Goal: Information Seeking & Learning: Learn about a topic

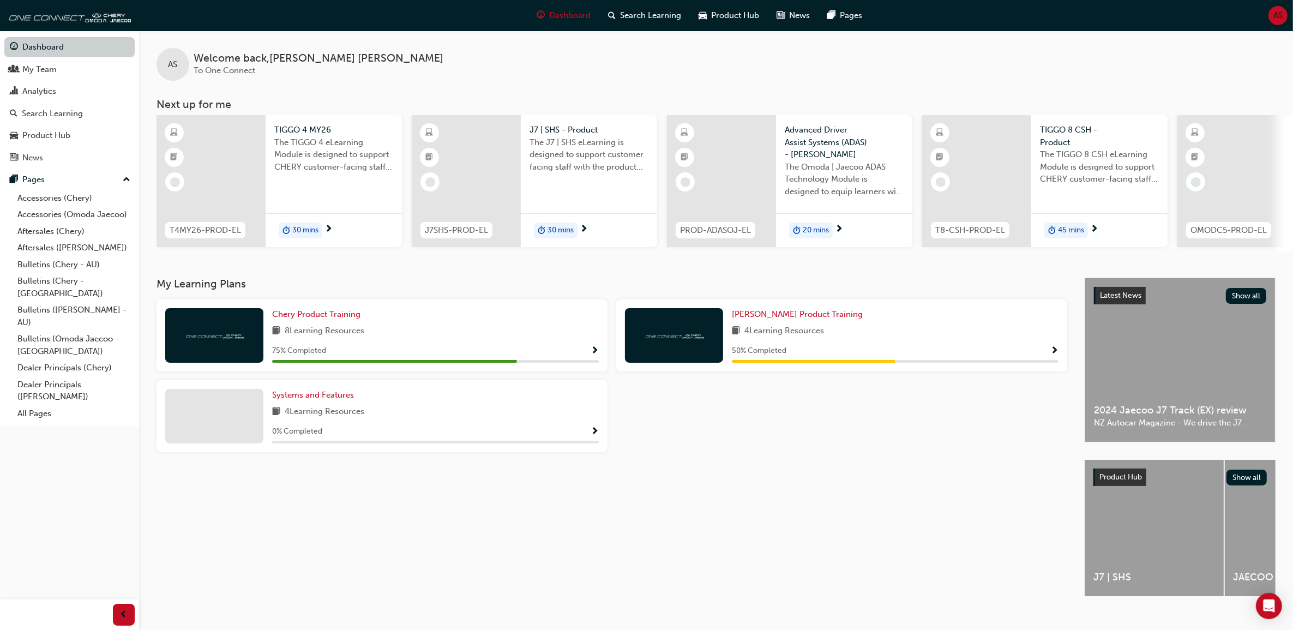
click at [48, 45] on link "Dashboard" at bounding box center [69, 47] width 130 height 20
click at [41, 76] on link "My Team" at bounding box center [69, 69] width 130 height 20
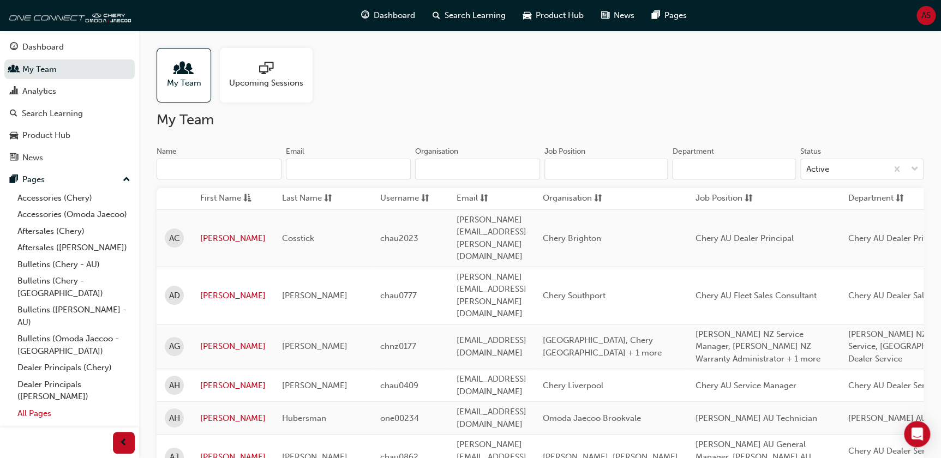
click at [44, 405] on link "All Pages" at bounding box center [74, 413] width 122 height 17
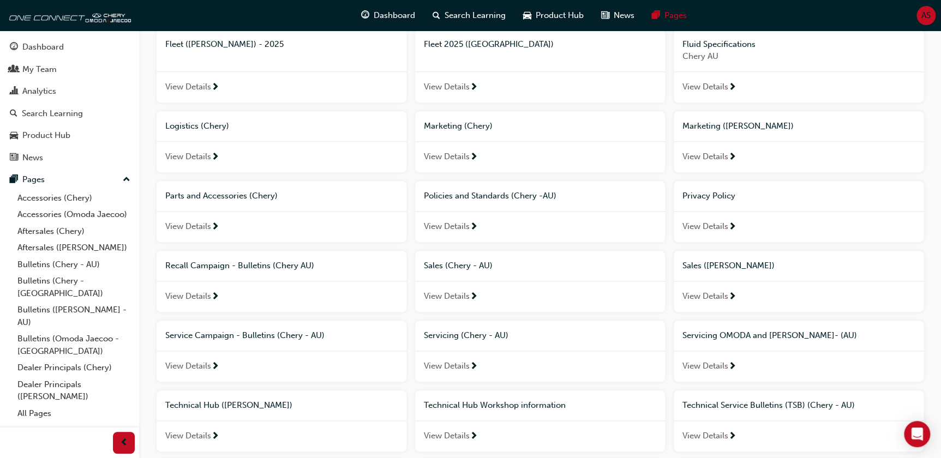
scroll to position [639, 0]
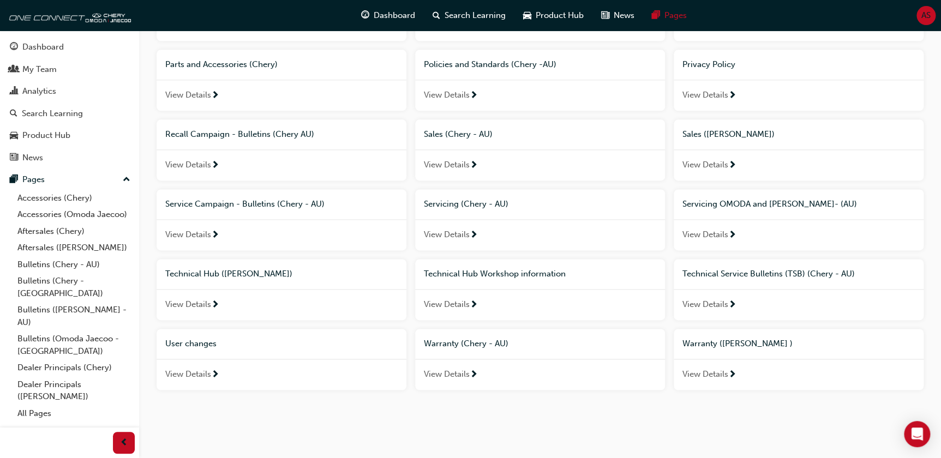
click at [507, 271] on span "Technical Hub Workshop information" at bounding box center [495, 274] width 142 height 10
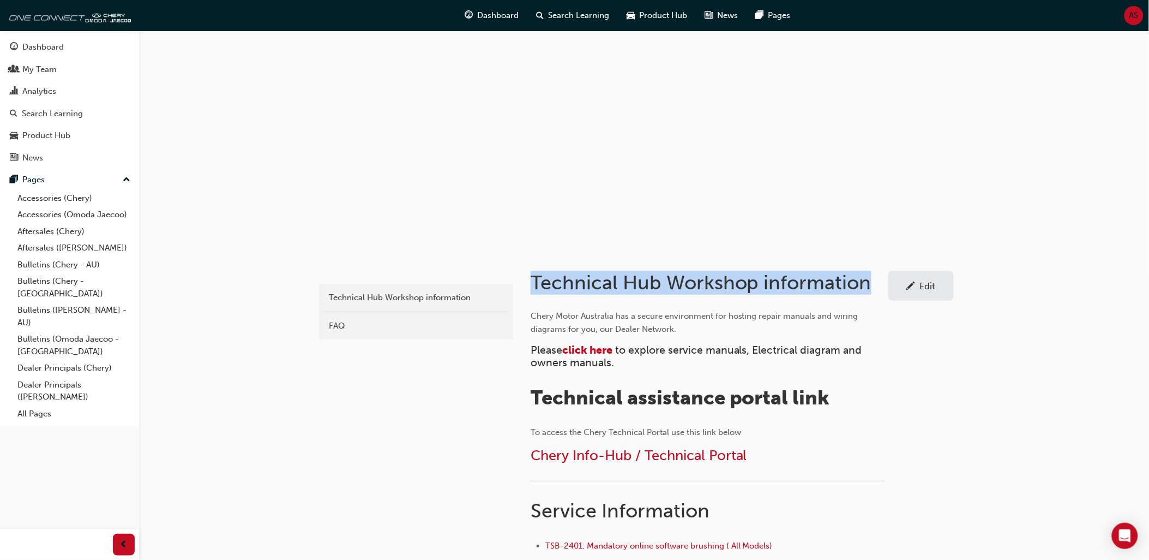
drag, startPoint x: 532, startPoint y: 279, endPoint x: 867, endPoint y: 291, distance: 335.0
click at [867, 291] on h1 "Technical Hub Workshop information" at bounding box center [710, 282] width 358 height 24
copy h1 "Technical Hub Workshop information"
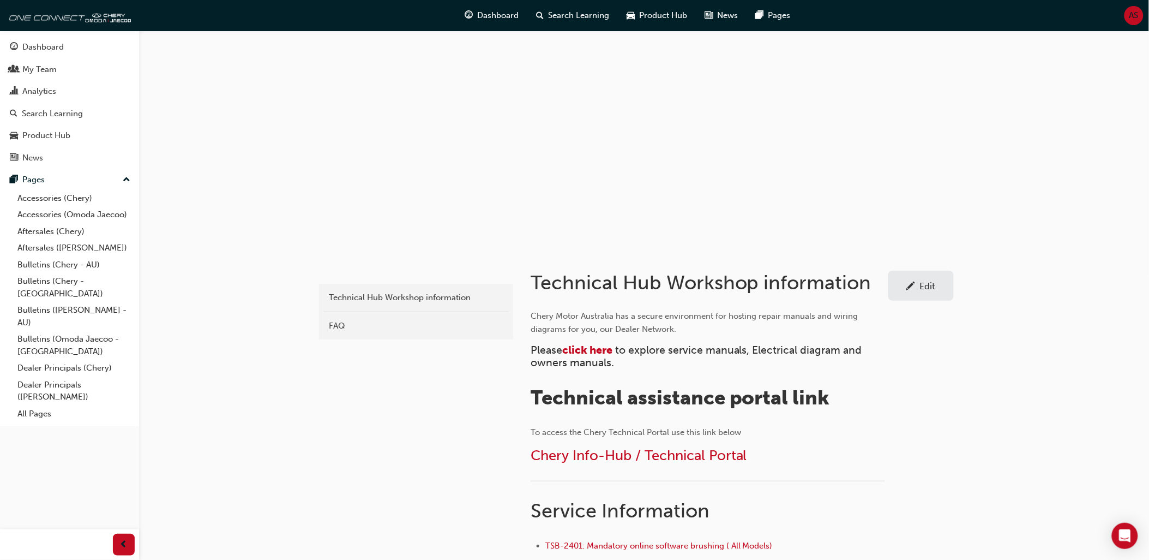
click at [273, 438] on div "chery-technicalhub Technical Hub Workshop information FAQ Technical Hub Worksho…" at bounding box center [574, 449] width 1149 height 899
click at [584, 346] on span "click here" at bounding box center [587, 350] width 50 height 13
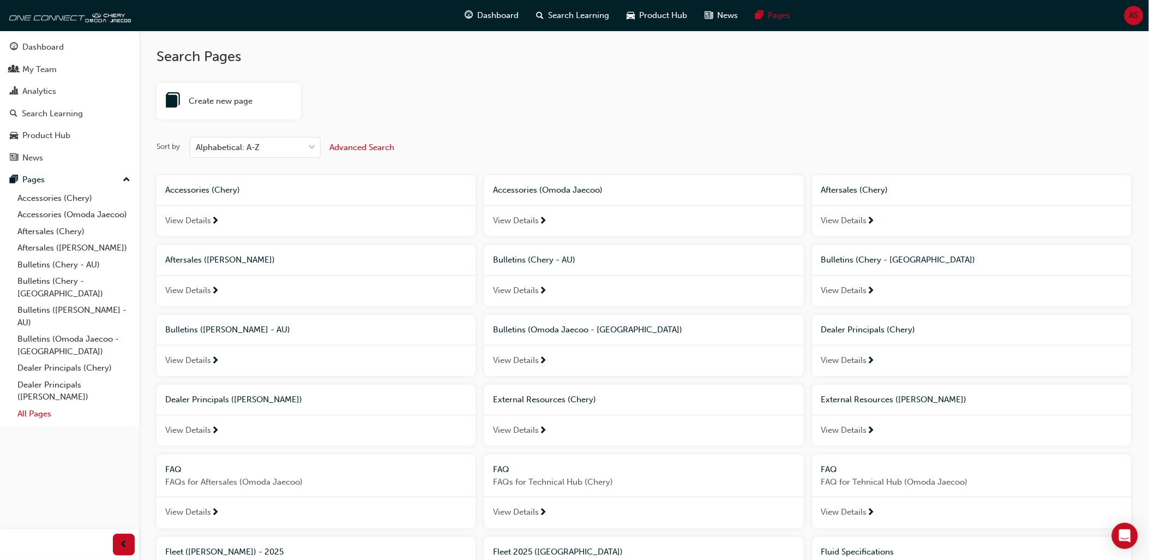
click at [55, 406] on link "All Pages" at bounding box center [74, 413] width 122 height 17
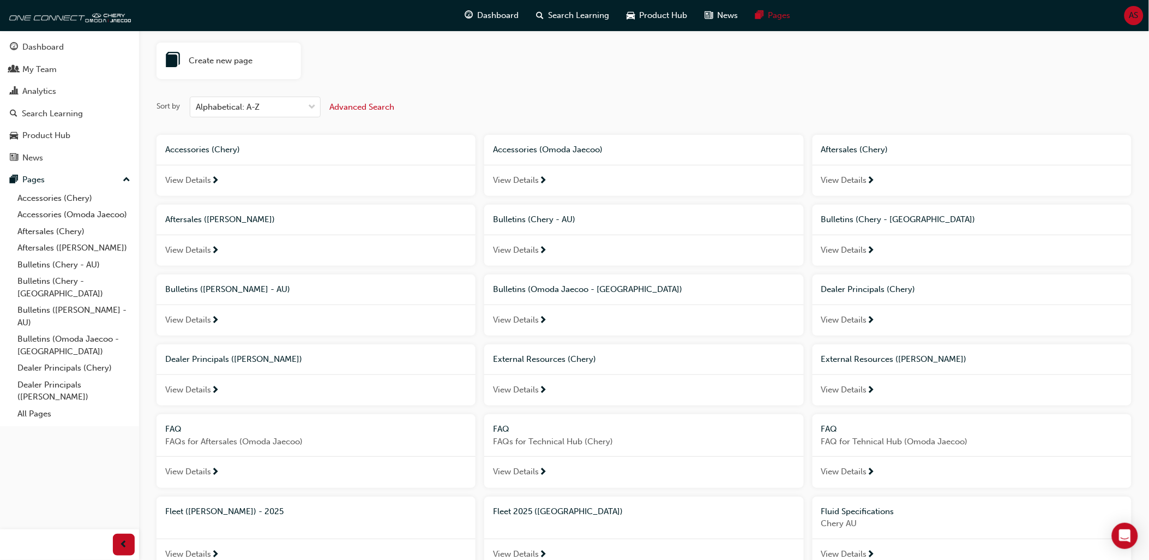
scroll to position [121, 0]
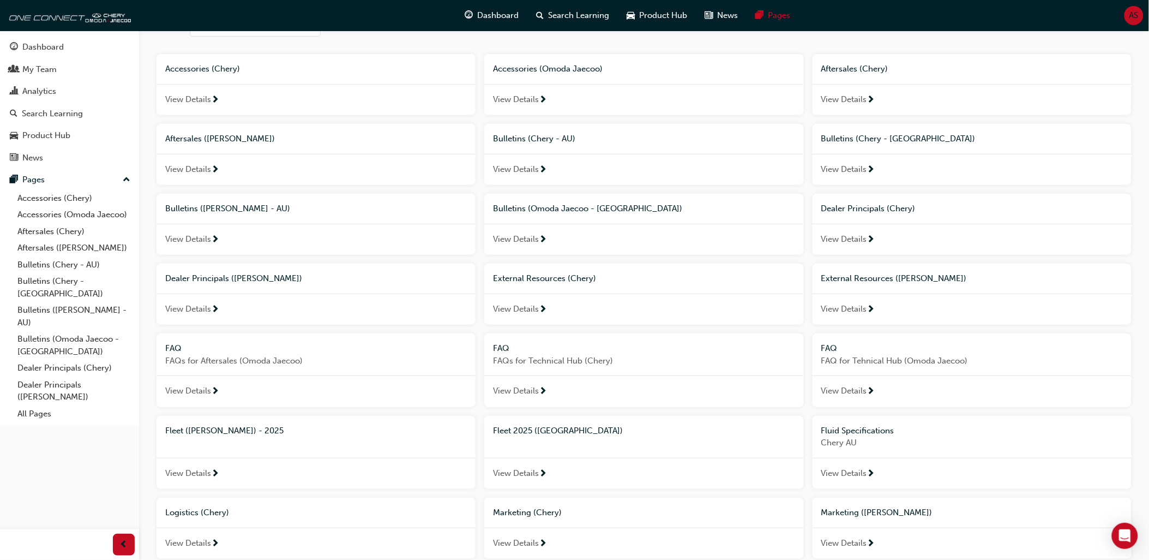
click at [578, 276] on span "External Resources (Chery)" at bounding box center [544, 278] width 103 height 10
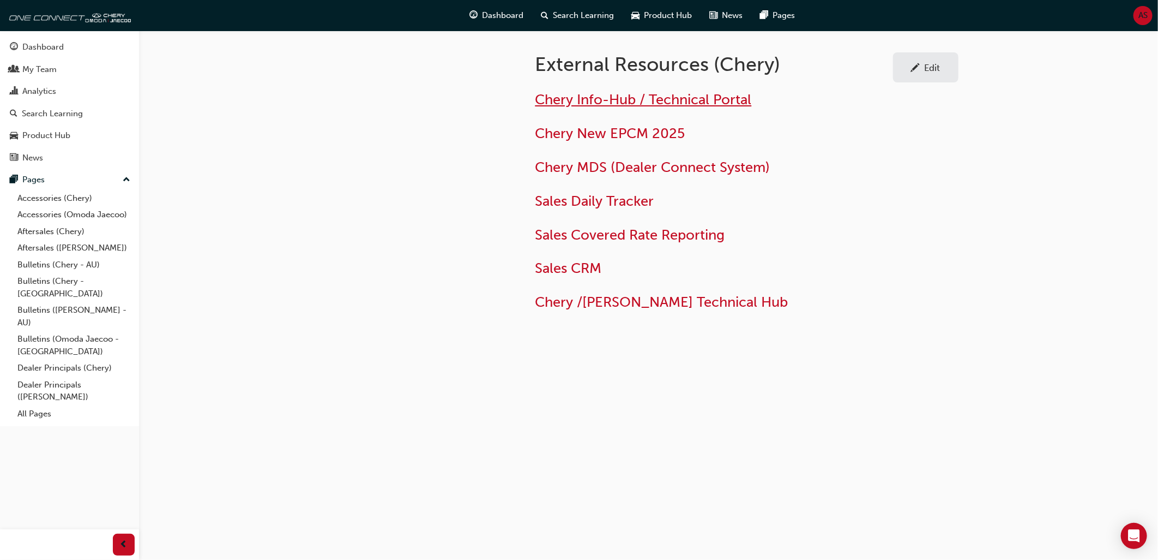
click at [639, 101] on span "Chery Info-Hub / Technical Portal" at bounding box center [644, 99] width 216 height 17
click at [745, 304] on span "Chery /Omoda Jaecoo Technical Hub" at bounding box center [662, 301] width 253 height 17
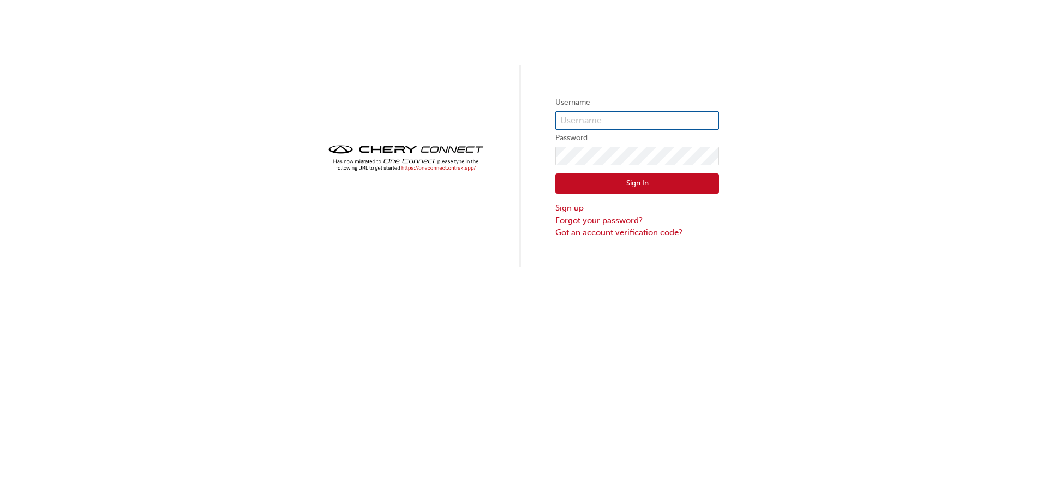
type input "cma0039"
click at [618, 185] on button "Sign In" at bounding box center [637, 183] width 164 height 21
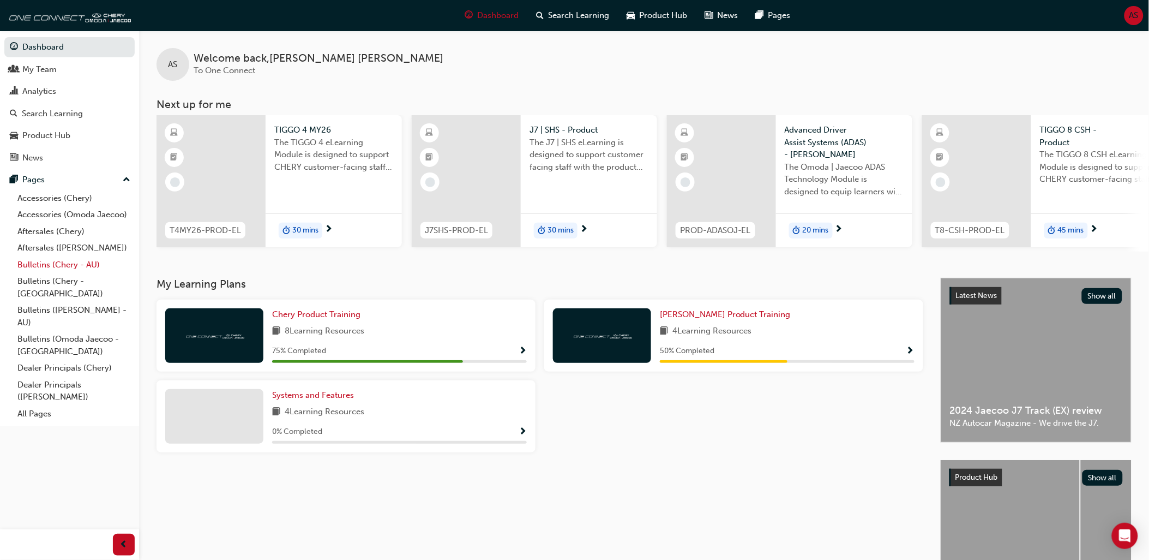
click at [68, 272] on link "Bulletins (Chery - AU)" at bounding box center [74, 264] width 122 height 17
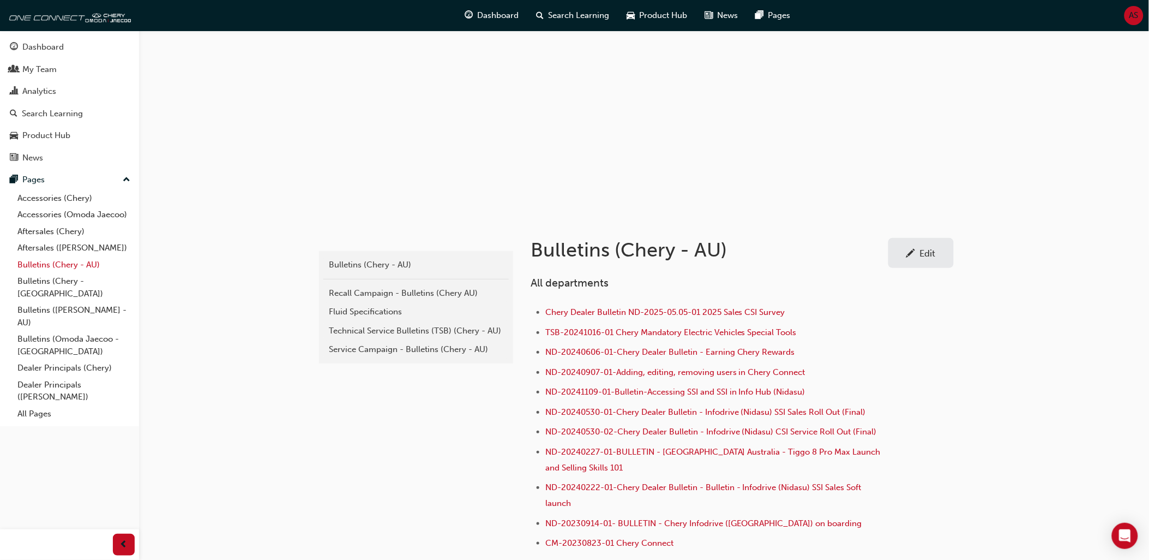
scroll to position [61, 0]
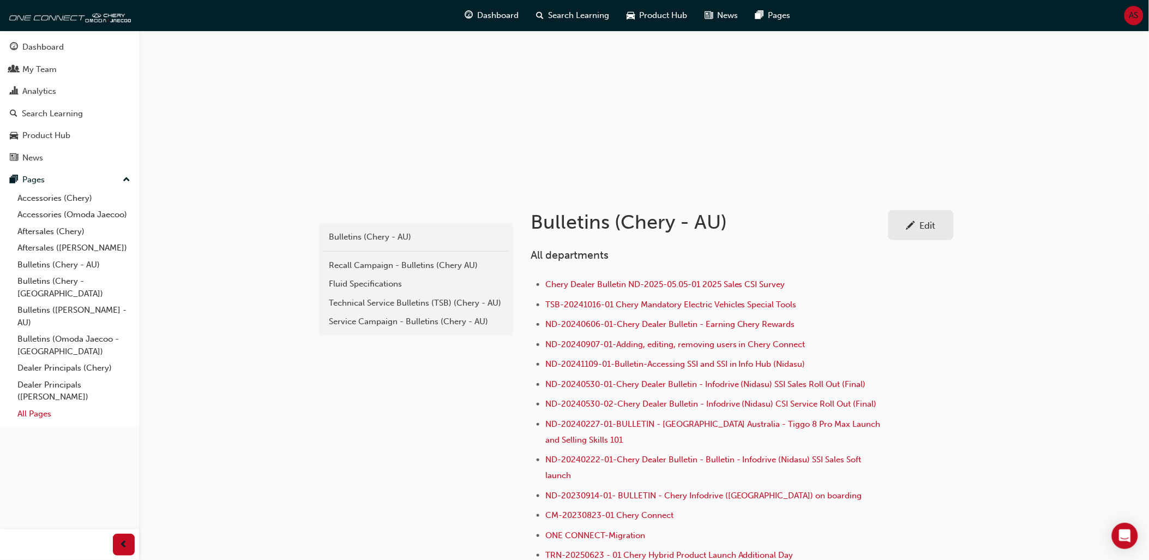
click at [44, 405] on link "All Pages" at bounding box center [74, 413] width 122 height 17
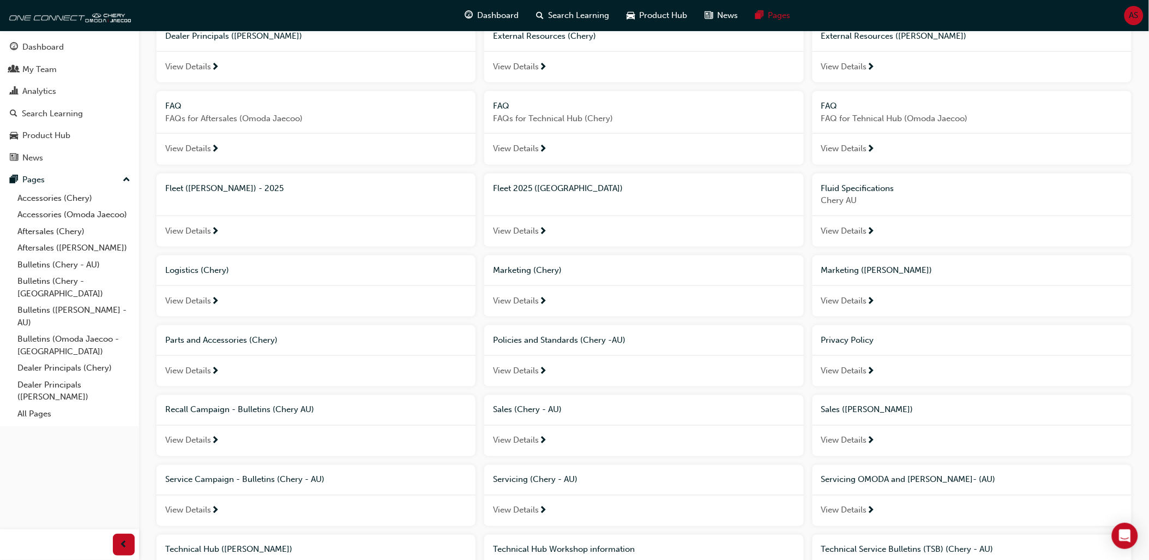
scroll to position [303, 0]
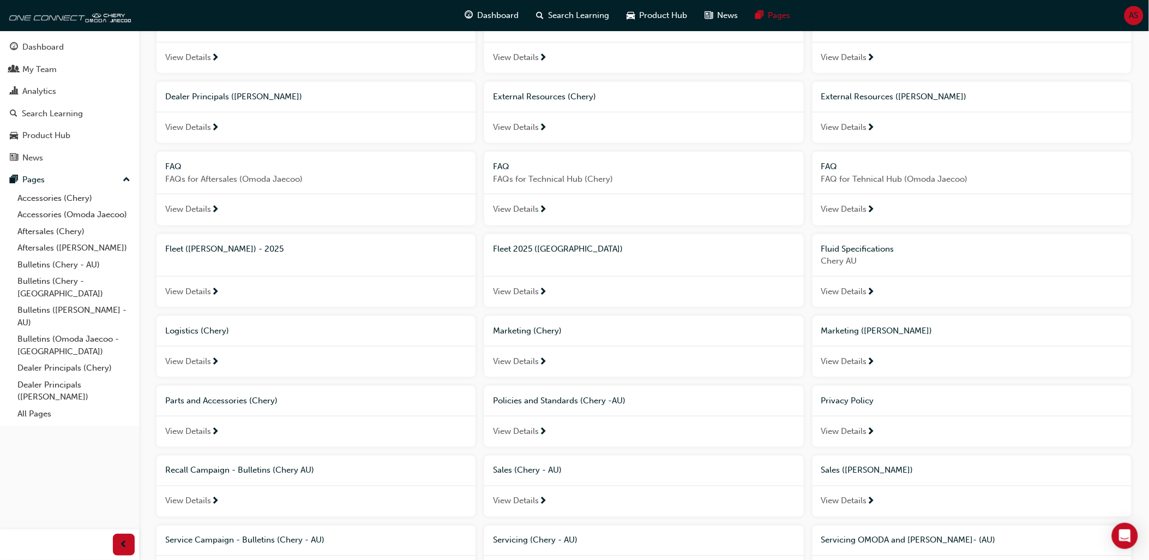
click at [559, 94] on span "External Resources (Chery)" at bounding box center [544, 97] width 103 height 10
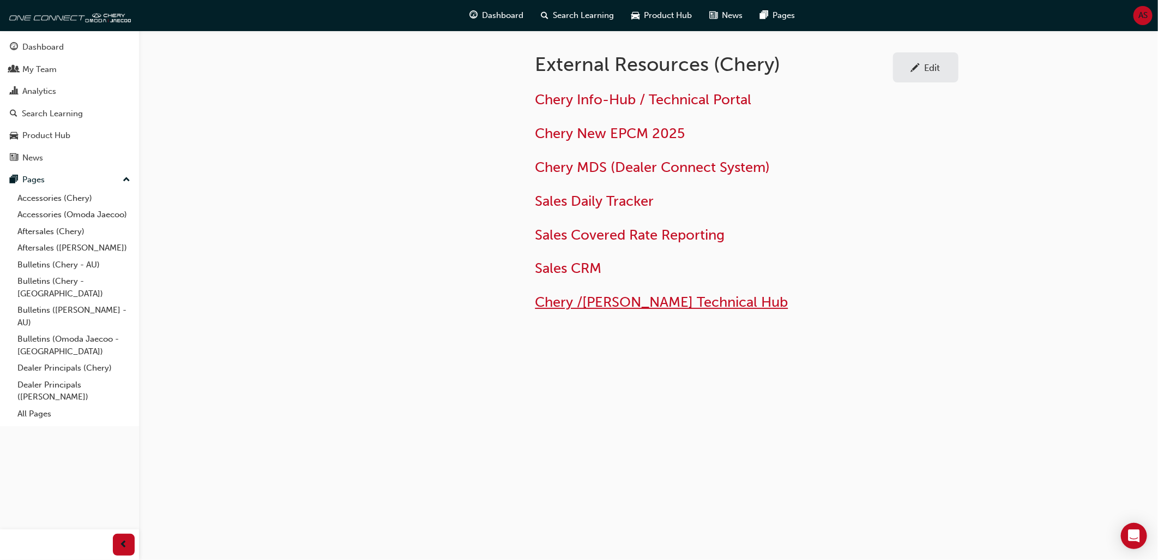
click at [694, 307] on span "Chery /[PERSON_NAME] Technical Hub" at bounding box center [662, 301] width 253 height 17
click at [726, 304] on span "Chery /[PERSON_NAME] Technical Hub" at bounding box center [662, 301] width 253 height 17
click at [34, 407] on link "All Pages" at bounding box center [74, 413] width 122 height 17
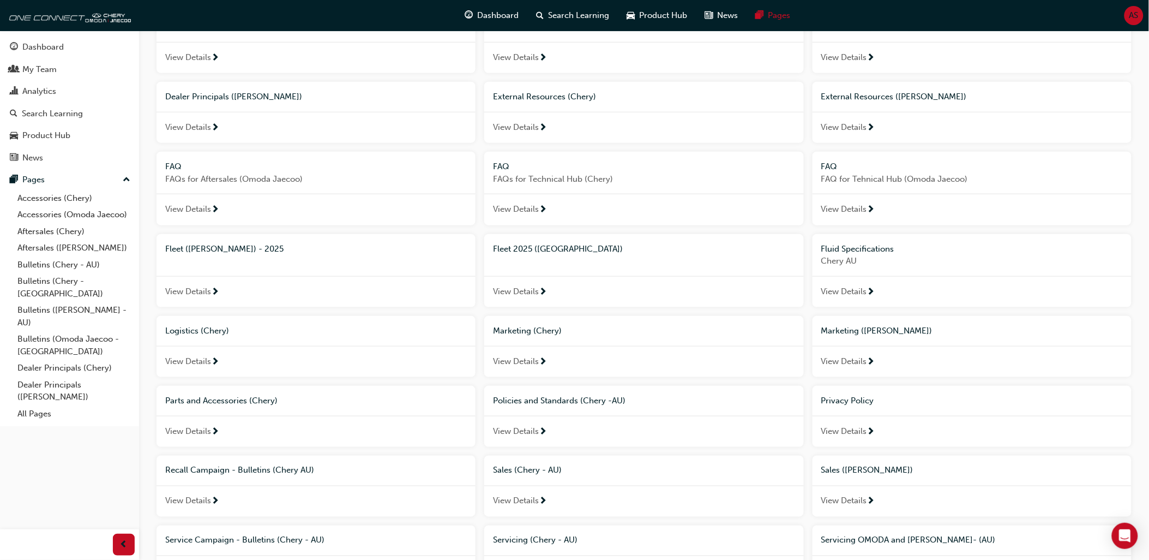
scroll to position [424, 0]
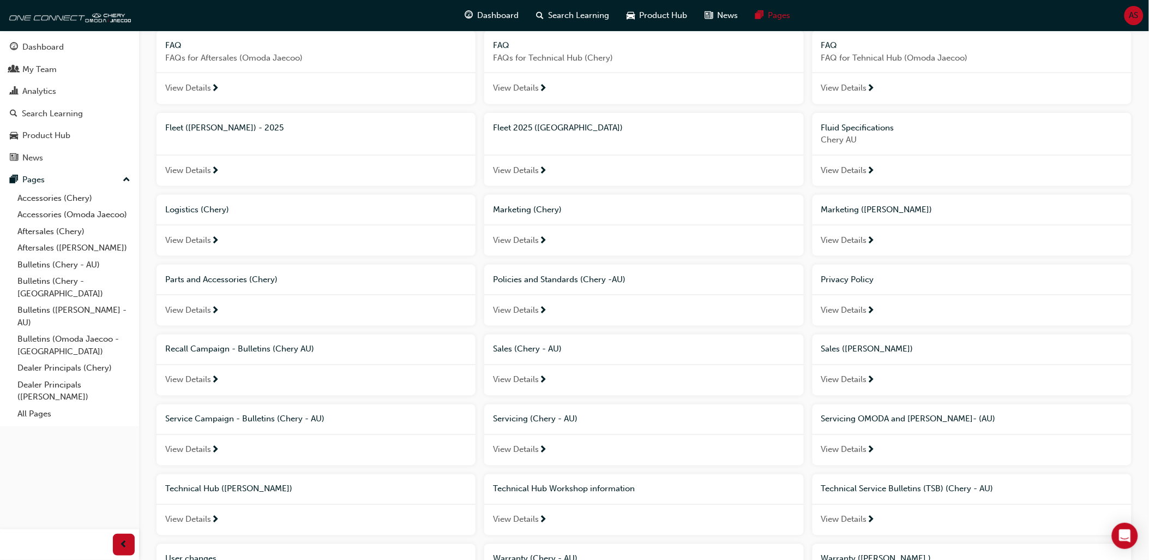
click at [627, 491] on span "Technical Hub Workshop information" at bounding box center [564, 489] width 142 height 10
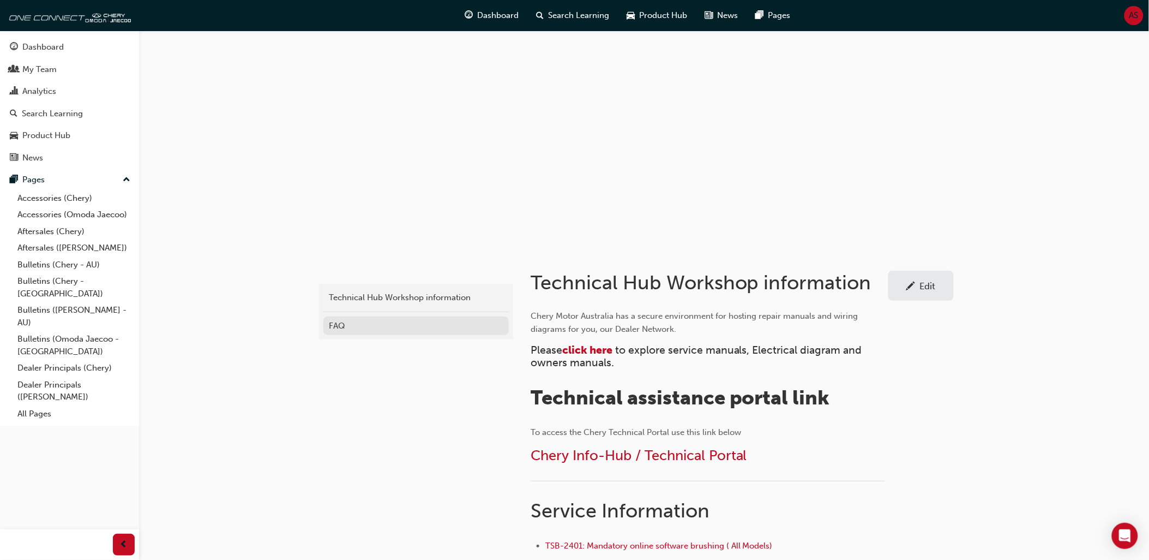
click at [341, 331] on div "FAQ" at bounding box center [416, 326] width 175 height 13
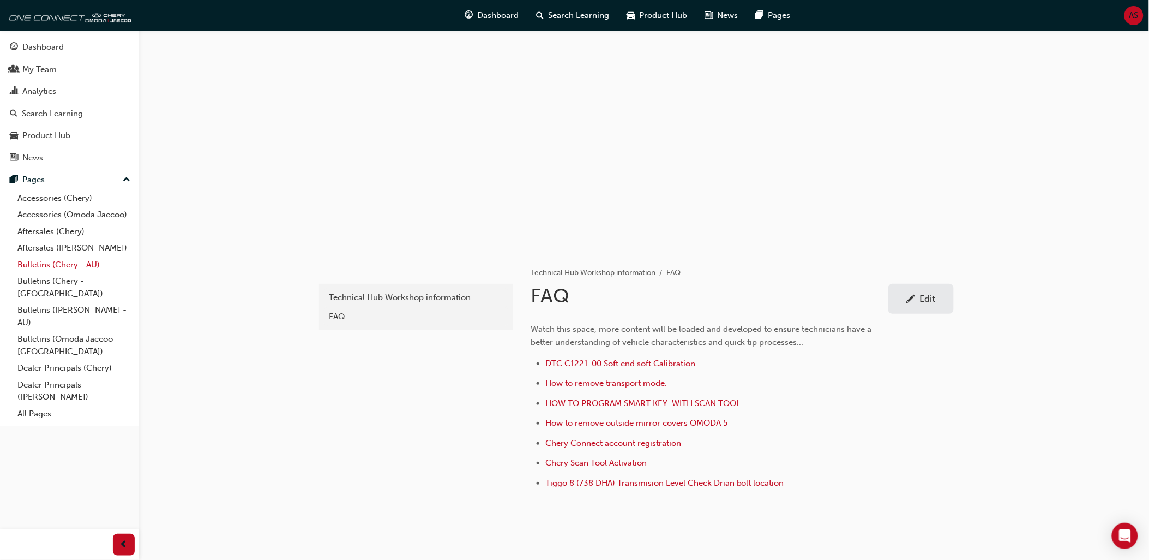
click at [63, 268] on link "Bulletins (Chery - AU)" at bounding box center [74, 264] width 122 height 17
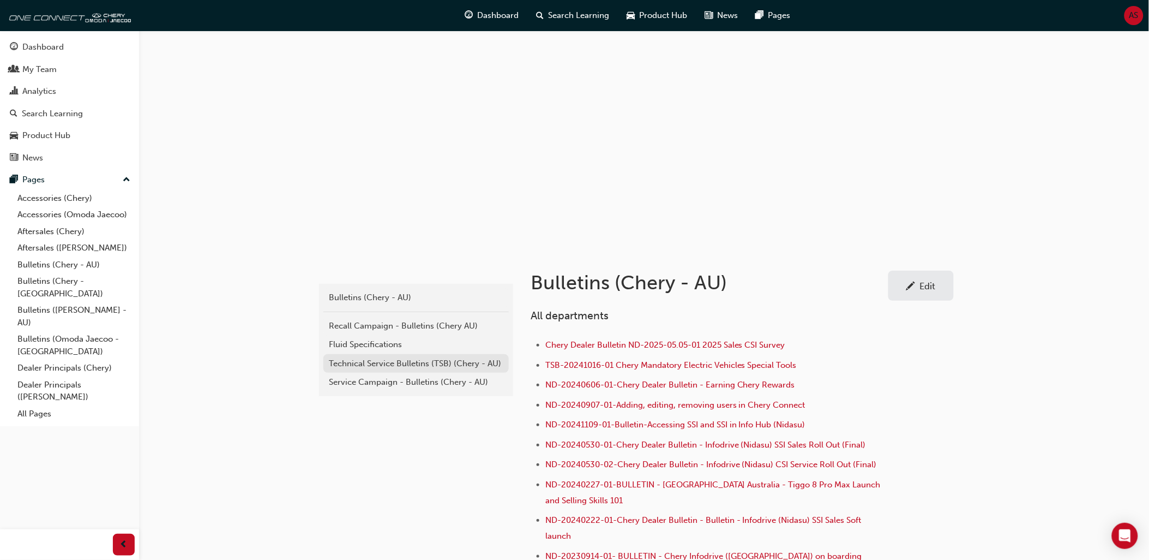
click at [378, 368] on div "Technical Service Bulletins (TSB) (Chery - AU)" at bounding box center [416, 363] width 175 height 13
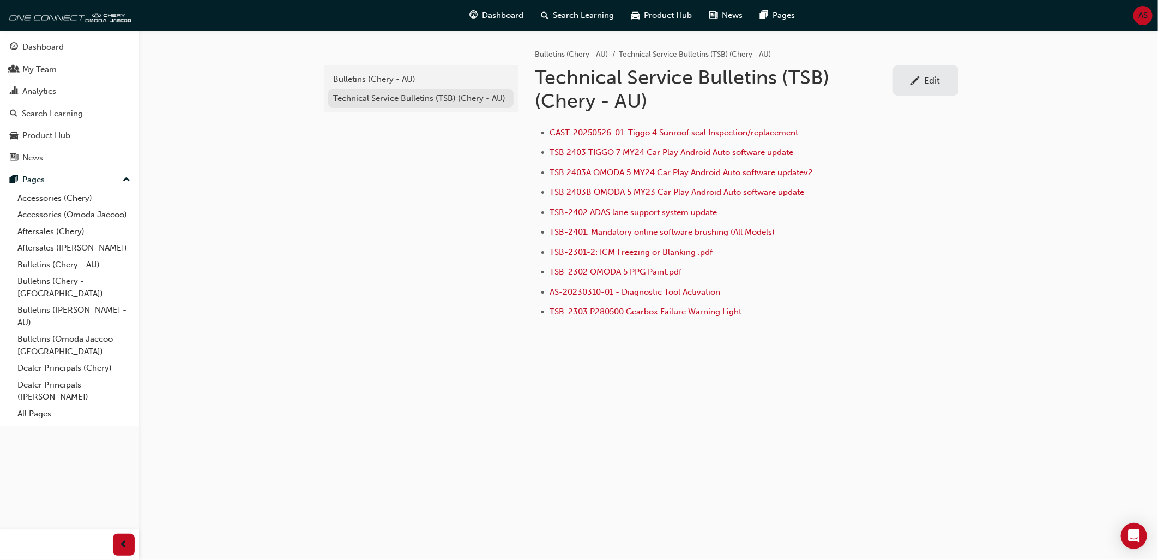
click at [362, 98] on div "Technical Service Bulletins (TSB) (Chery - AU)" at bounding box center [421, 98] width 175 height 13
click at [74, 269] on link "Bulletins (Chery - AU)" at bounding box center [74, 264] width 122 height 17
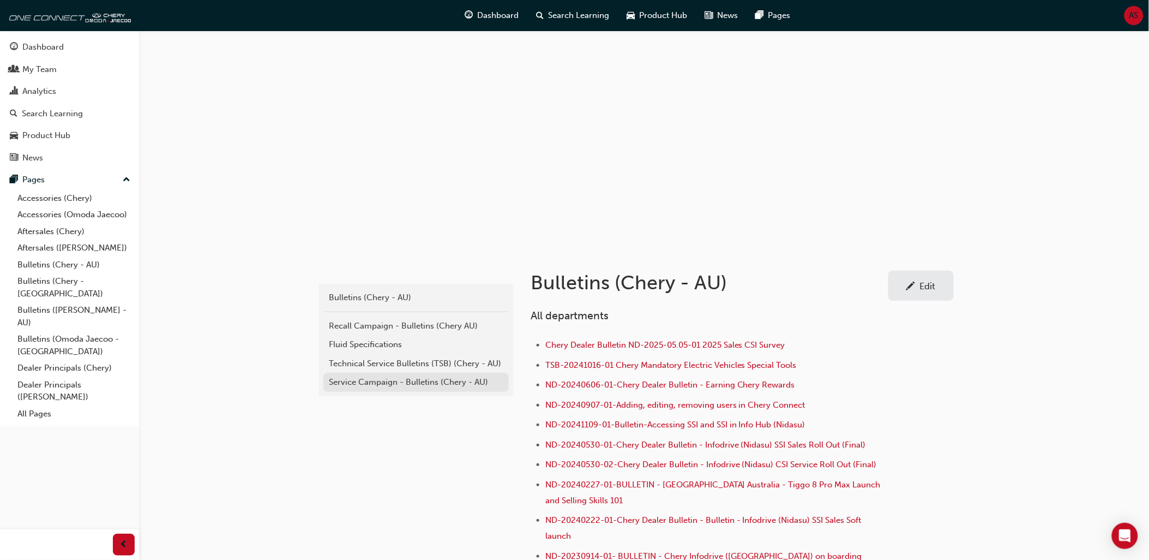
click at [377, 381] on div "Service Campaign - Bulletins (Chery - AU)" at bounding box center [416, 382] width 175 height 13
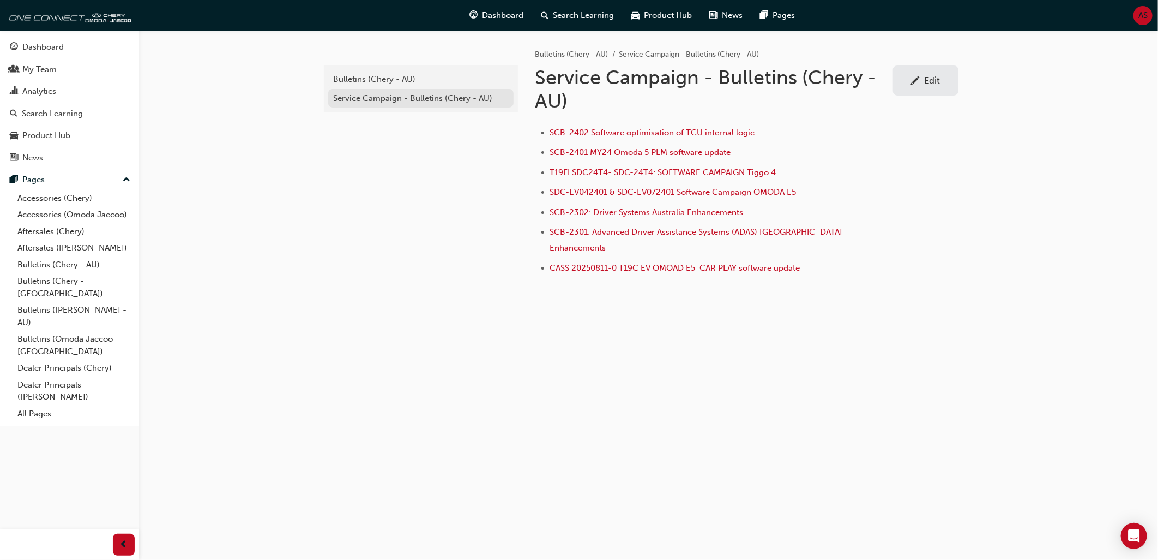
click at [423, 100] on div "Service Campaign - Bulletins (Chery - AU)" at bounding box center [421, 98] width 175 height 13
click at [83, 254] on link "Aftersales ([PERSON_NAME])" at bounding box center [74, 247] width 122 height 17
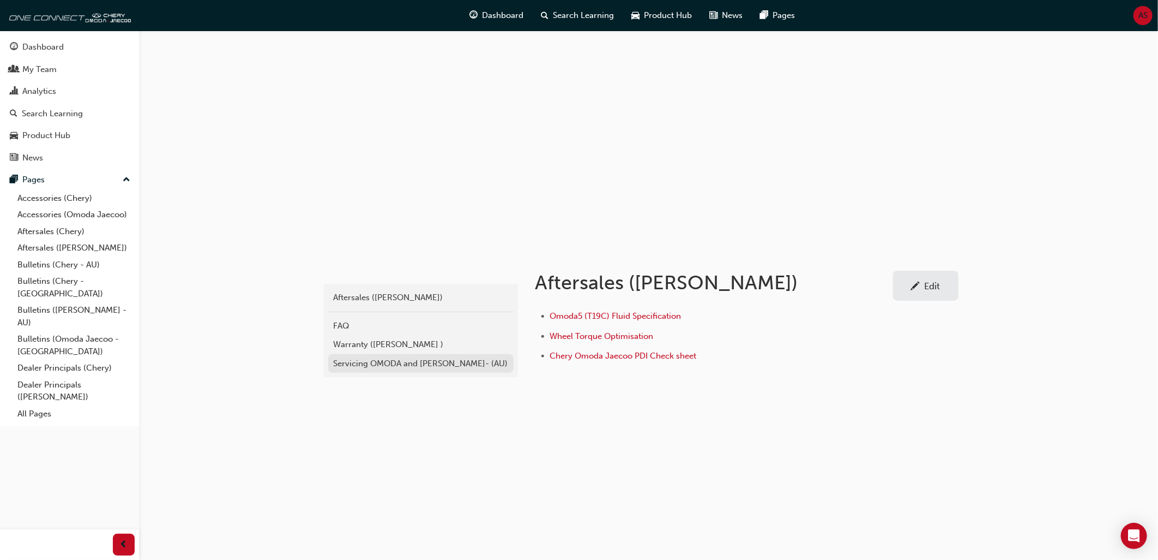
click at [371, 368] on div "Servicing OMODA and JAECOO- (AU)" at bounding box center [421, 363] width 175 height 13
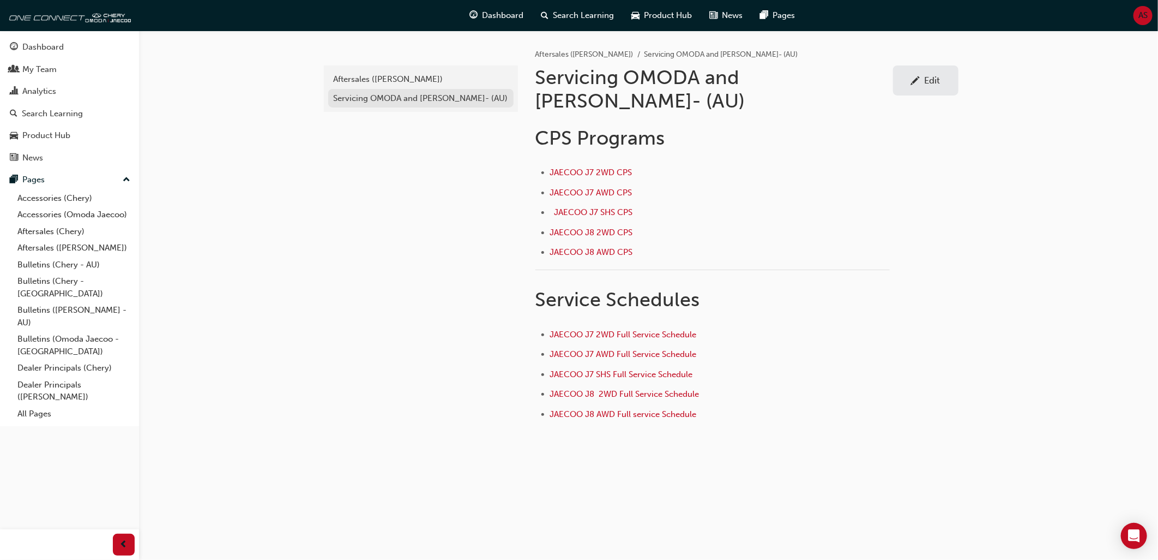
click at [390, 104] on div "Servicing OMODA and JAECOO- (AU)" at bounding box center [421, 98] width 175 height 13
